Goal: Complete application form

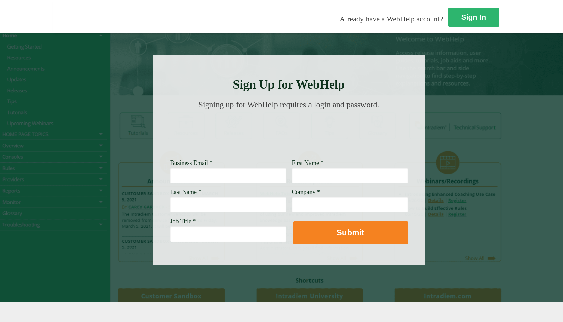
click at [182, 173] on input "Business Email *" at bounding box center [228, 176] width 116 height 16
click at [170, 170] on input "Business Email *" at bounding box center [228, 176] width 116 height 16
type input "M"
type input "[PERSON_NAME][EMAIL_ADDRESS][PERSON_NAME][DOMAIN_NAME]"
click at [292, 178] on input "First Name *" at bounding box center [350, 176] width 116 height 16
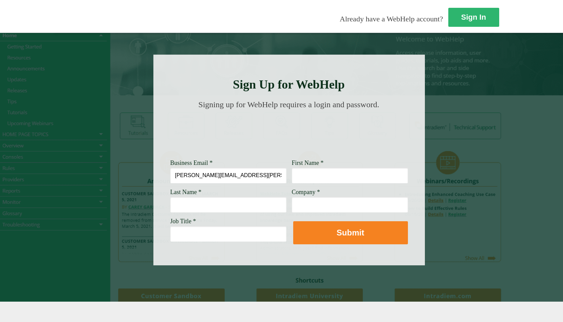
click at [292, 172] on input "First Name *" at bounding box center [350, 176] width 116 height 16
type input "[PERSON_NAME]"
type input "[PERSON_NAME] Fargo"
click at [170, 236] on input "Job Title *" at bounding box center [228, 234] width 116 height 16
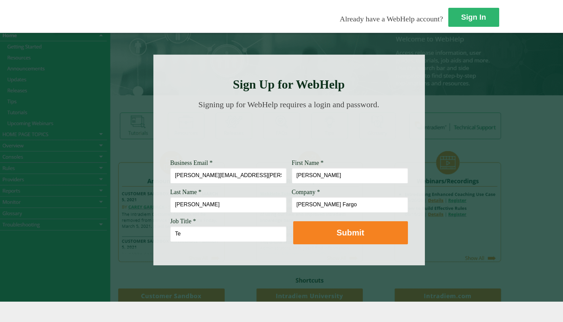
type input "T"
type input "l"
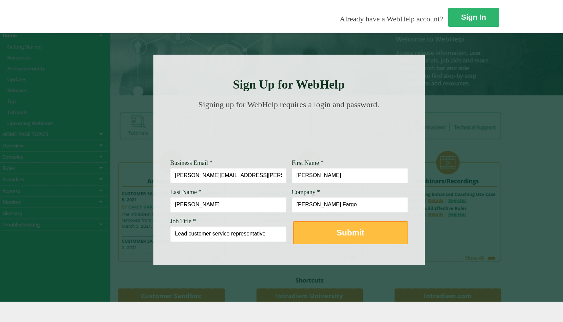
type input "Lead customer service representative"
click at [336, 236] on strong "Submit" at bounding box center [349, 232] width 27 height 9
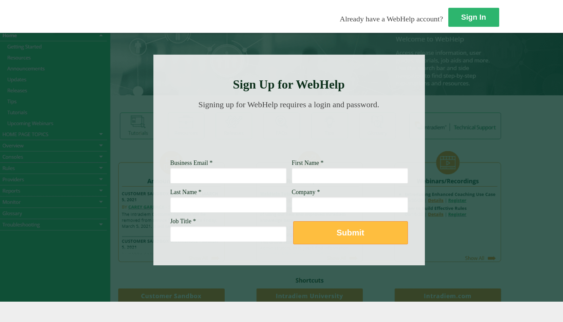
click at [293, 231] on button "Submit" at bounding box center [350, 232] width 115 height 23
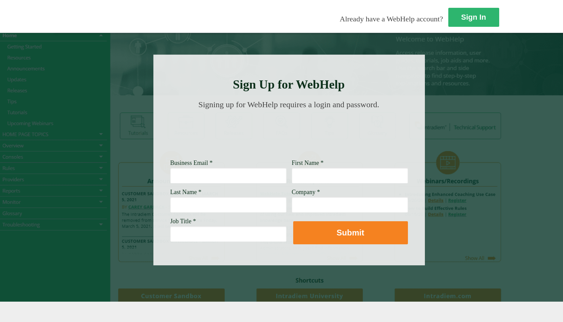
click at [179, 182] on input "Business Email *" at bounding box center [228, 176] width 116 height 16
type input "[PERSON_NAME][EMAIL_ADDRESS][PERSON_NAME][DOMAIN_NAME]"
type input "[PERSON_NAME]"
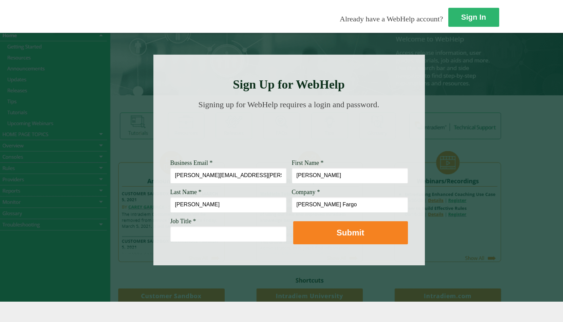
type input "[PERSON_NAME] Fargo"
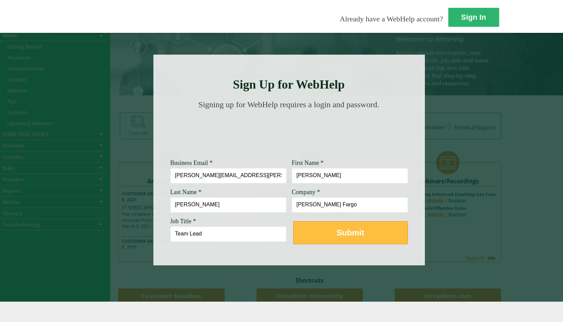
type input "Team Lead"
click at [336, 235] on strong "Submit" at bounding box center [349, 232] width 27 height 9
